Goal: Task Accomplishment & Management: Manage account settings

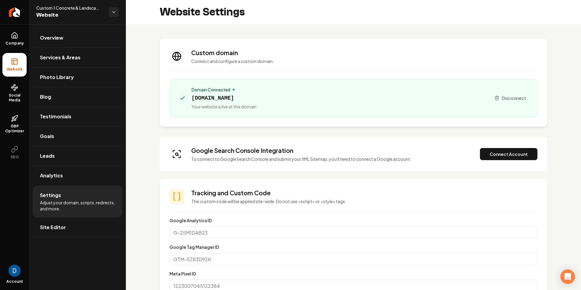
click at [74, 9] on span "Custom 1 Concrete & Landscaping" at bounding box center [70, 8] width 68 height 6
copy span "Custom 1 Concrete & Landscaping"
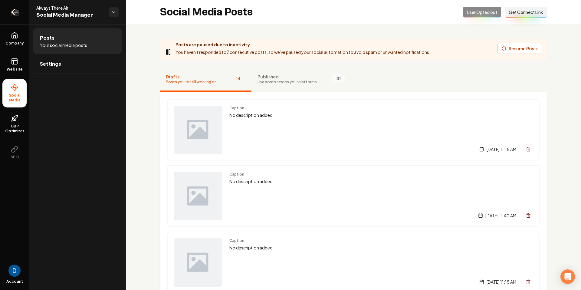
click at [21, 13] on link "Return to dashboard" at bounding box center [14, 12] width 29 height 24
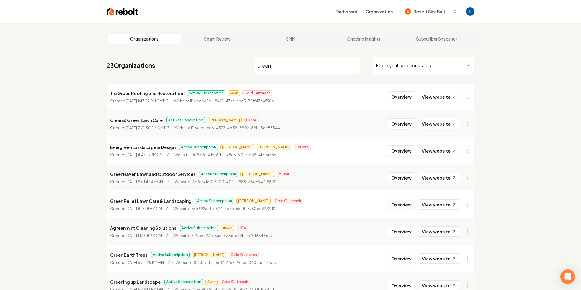
type input "green"
click at [398, 204] on button "Overview" at bounding box center [401, 204] width 27 height 11
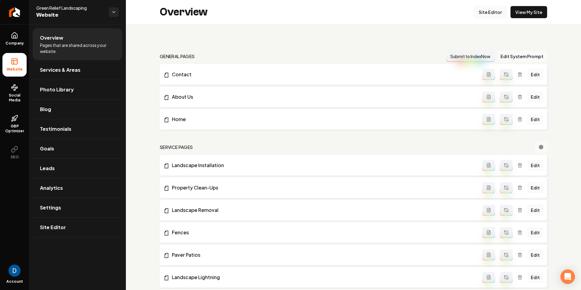
click at [499, 14] on link "Site Editor" at bounding box center [490, 12] width 33 height 12
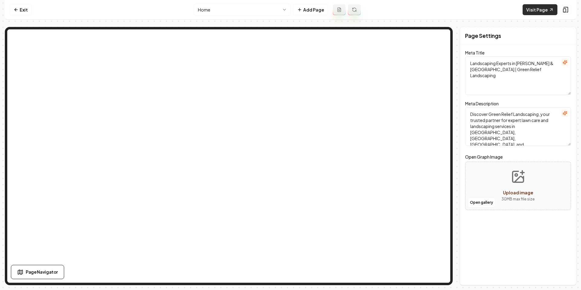
click at [546, 7] on link "Visit Page" at bounding box center [540, 9] width 35 height 11
click at [17, 11] on icon at bounding box center [16, 9] width 5 height 5
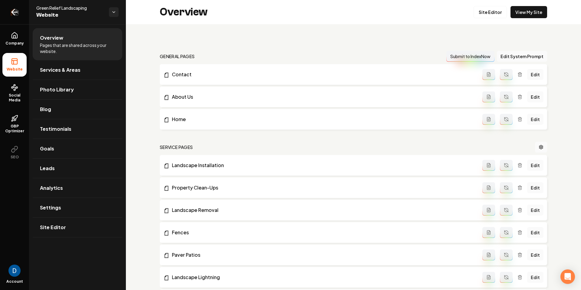
click at [19, 17] on link "Return to dashboard" at bounding box center [14, 12] width 29 height 24
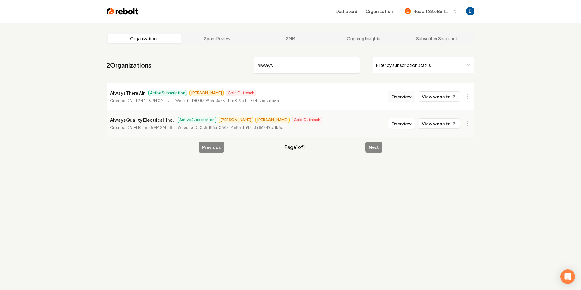
type input "always"
click at [404, 94] on button "Overview" at bounding box center [401, 96] width 27 height 11
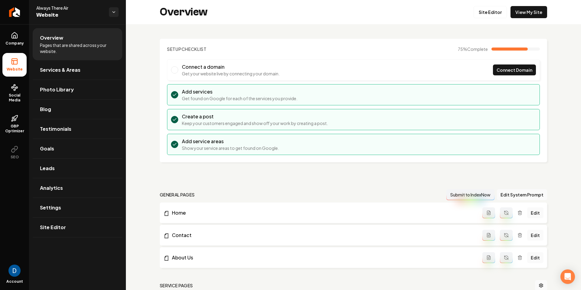
scroll to position [0, 0]
click at [82, 207] on link "Settings" at bounding box center [78, 207] width 90 height 19
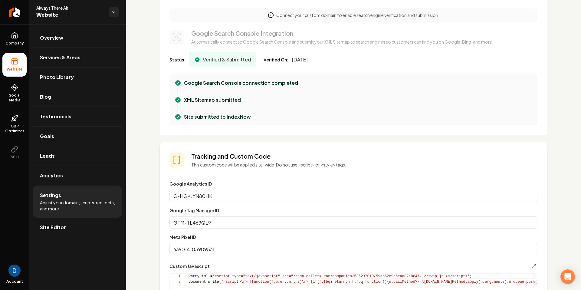
scroll to position [316, 0]
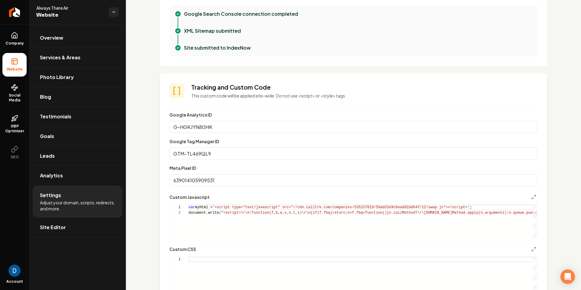
click at [239, 180] on input "639014105909531" at bounding box center [354, 180] width 368 height 12
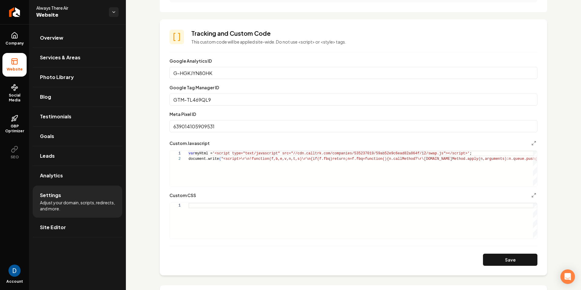
scroll to position [369, 0]
click at [144, 114] on div "Custom domain Connect and configure a custom domain. Not yet configured alwayst…" at bounding box center [353, 93] width 455 height 876
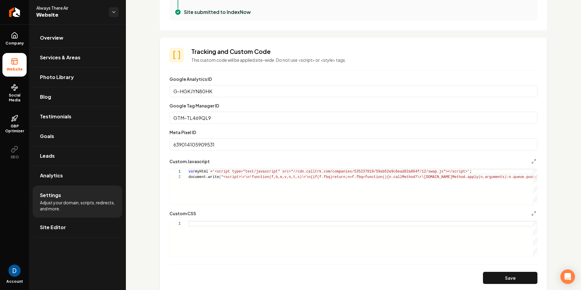
scroll to position [351, 0]
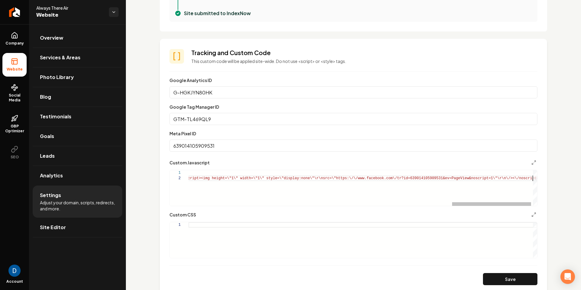
type textarea "**********"
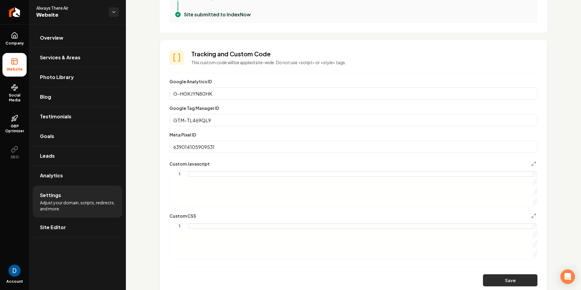
click at [509, 279] on button "Save" at bounding box center [510, 280] width 54 height 12
click at [578, 210] on div "Custom domain Connect and configure a custom domain. Not yet configured alwayst…" at bounding box center [353, 113] width 455 height 876
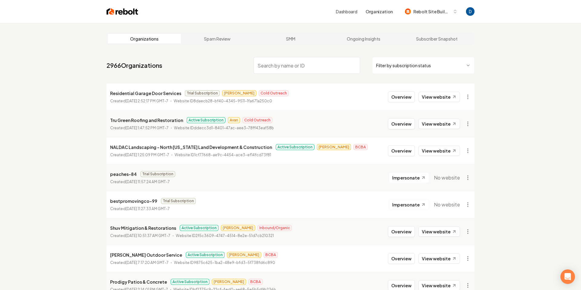
click at [286, 75] on nav "2966 Organizations Filter by subscription status" at bounding box center [291, 67] width 368 height 27
click at [291, 66] on input "search" at bounding box center [307, 65] width 107 height 17
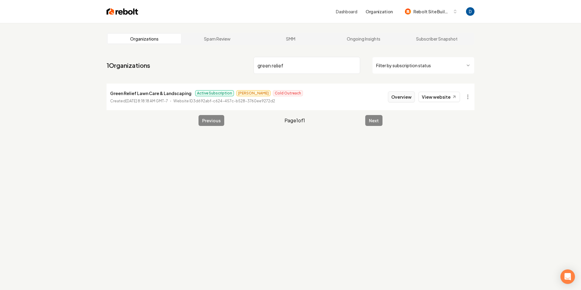
type input "green relief"
click at [410, 96] on button "Overview" at bounding box center [401, 96] width 27 height 11
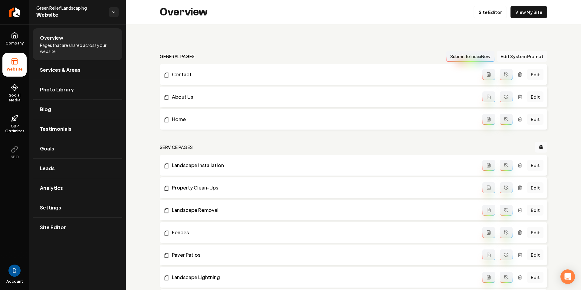
click at [491, 11] on link "Site Editor" at bounding box center [490, 12] width 33 height 12
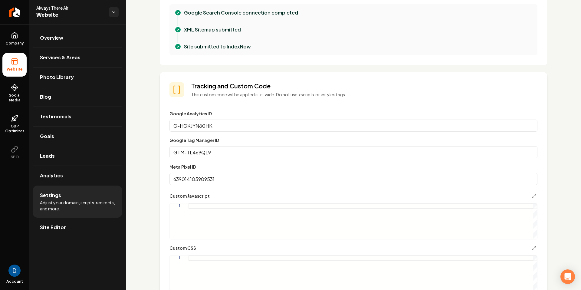
scroll to position [312, 0]
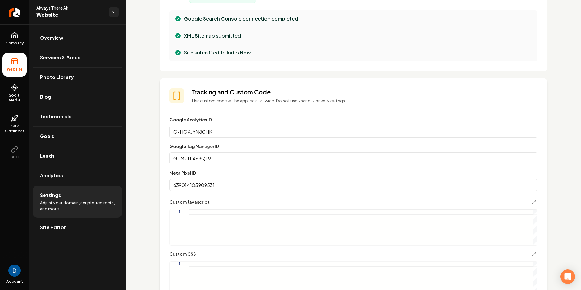
click at [475, 40] on div "XML Sitemap submitted" at bounding box center [353, 40] width 358 height 17
